Goal: Navigation & Orientation: Find specific page/section

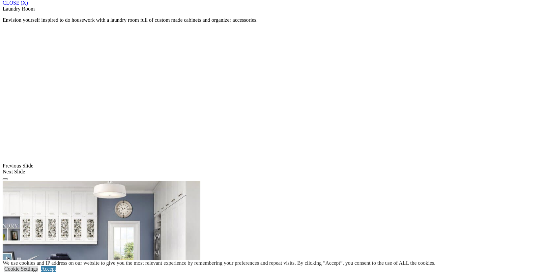
scroll to position [460, 0]
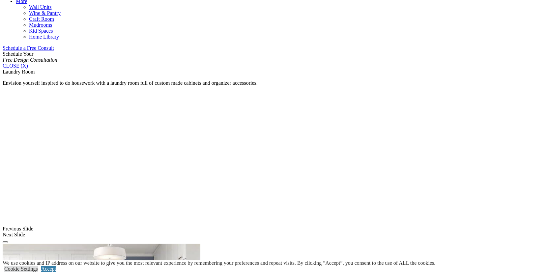
scroll to position [397, 0]
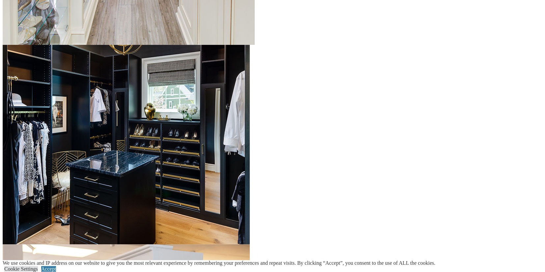
scroll to position [951, 0]
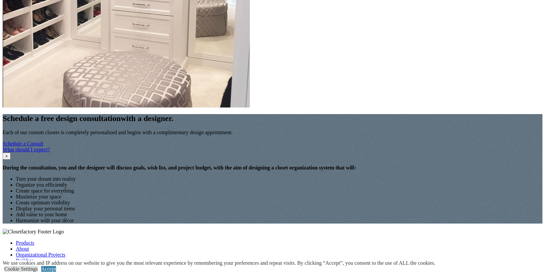
scroll to position [1529, 0]
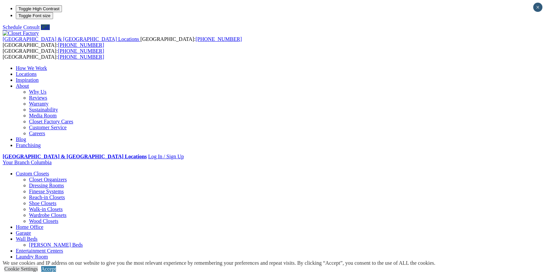
click at [67, 124] on link "Customer Service" at bounding box center [48, 127] width 38 height 6
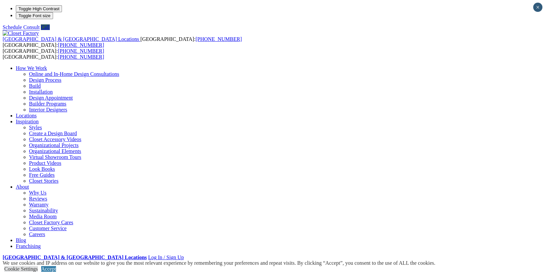
click at [61, 77] on link "Design Process" at bounding box center [45, 80] width 32 height 6
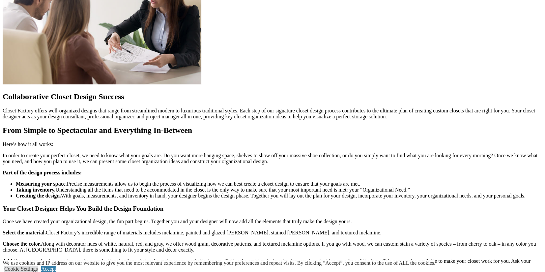
scroll to position [600, 0]
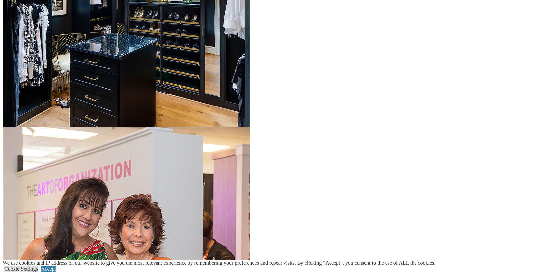
scroll to position [1068, 0]
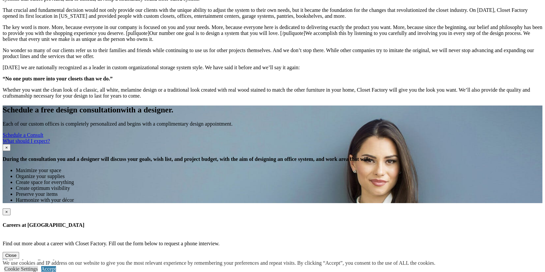
scroll to position [577, 0]
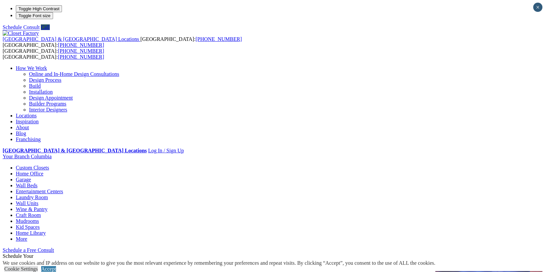
click at [37, 113] on link "Locations" at bounding box center [26, 116] width 21 height 6
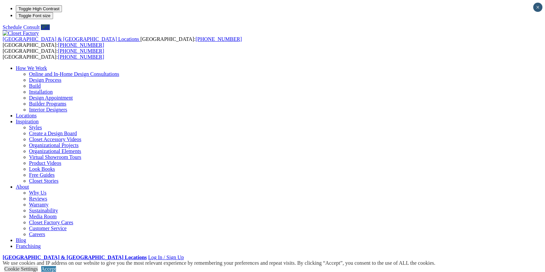
type input "*****"
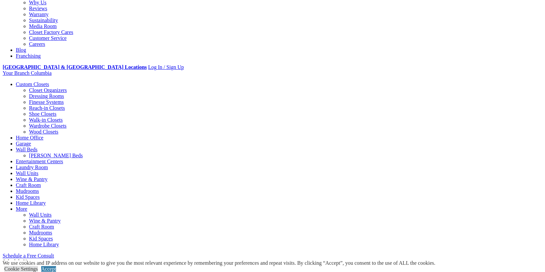
scroll to position [191, 0]
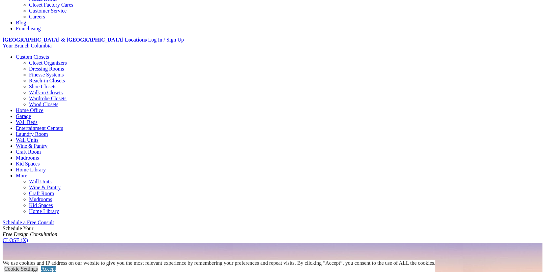
scroll to position [218, 0]
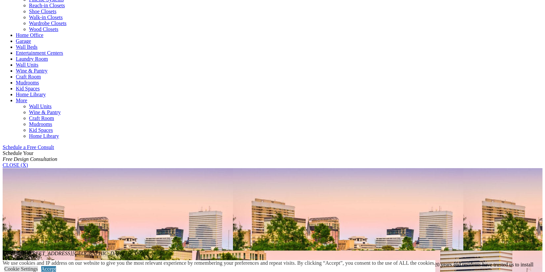
scroll to position [251, 0]
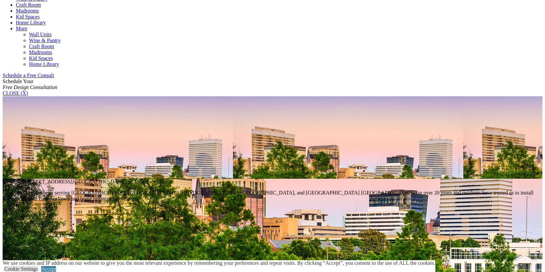
scroll to position [333, 0]
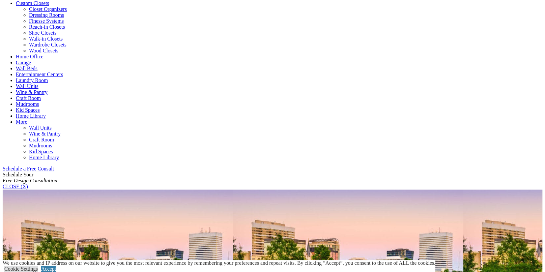
scroll to position [230, 0]
